Goal: Transaction & Acquisition: Purchase product/service

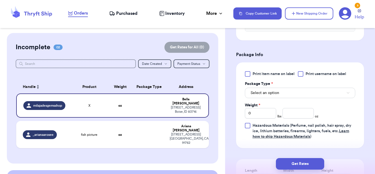
scroll to position [224, 0]
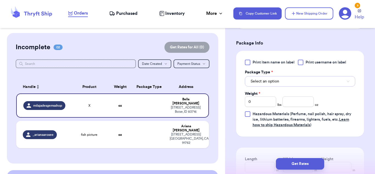
click at [280, 81] on button "Select an option" at bounding box center [300, 81] width 110 height 10
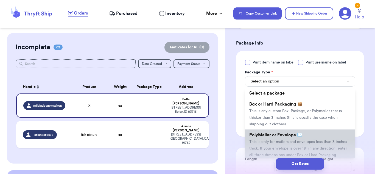
click at [282, 133] on span "PolyMailer or Envelope ✉️" at bounding box center [275, 135] width 53 height 4
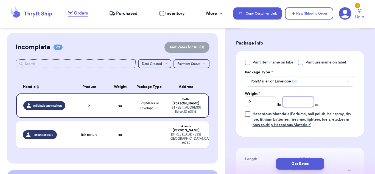
click at [301, 103] on input "number" at bounding box center [297, 101] width 31 height 10
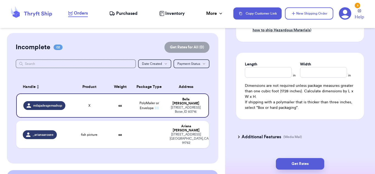
scroll to position [321, 0]
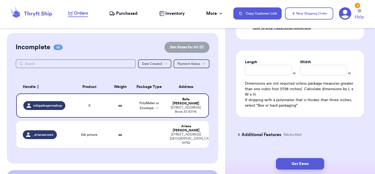
type input "6.7"
click at [274, 68] on input "Length" at bounding box center [268, 70] width 47 height 10
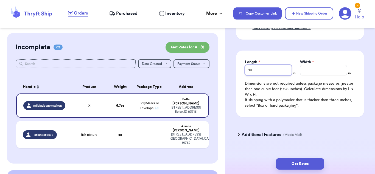
type input "10"
click at [314, 68] on input "Width *" at bounding box center [323, 70] width 47 height 10
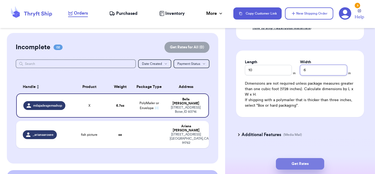
type input "6"
click at [293, 161] on button "Get Rates" at bounding box center [300, 164] width 48 height 12
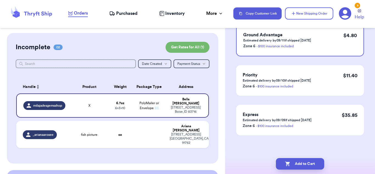
scroll to position [0, 0]
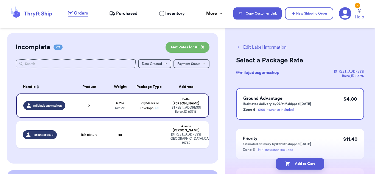
click at [293, 161] on button "Add to Cart" at bounding box center [300, 164] width 48 height 12
checkbox input "true"
